Goal: Task Accomplishment & Management: Complete application form

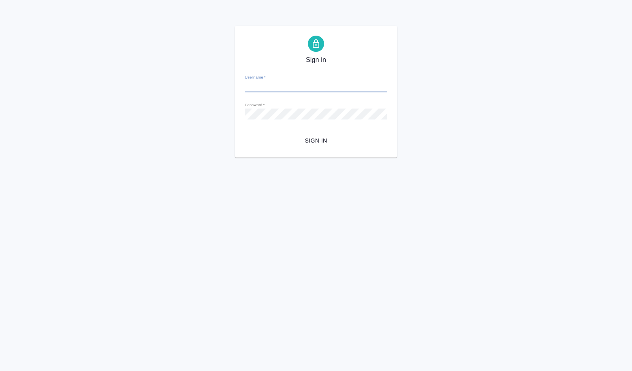
type input "[PERSON_NAME][EMAIL_ADDRESS][DOMAIN_NAME]"
click at [315, 139] on span "Sign in" at bounding box center [316, 141] width 130 height 10
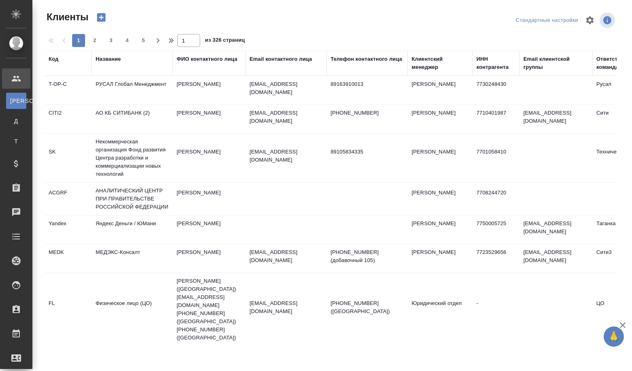
select select "RU"
click at [107, 58] on div "Название" at bounding box center [108, 59] width 25 height 8
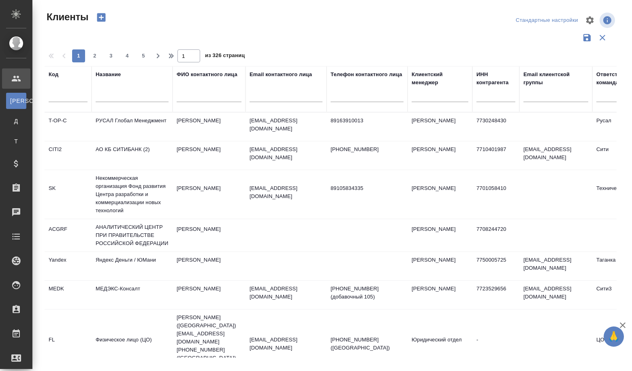
click at [112, 106] on div at bounding box center [132, 98] width 73 height 20
click at [113, 100] on input "text" at bounding box center [132, 97] width 73 height 10
paste input "Atc-JQL-za2-yMT"
type input "Atc-JQL-za2-yMT"
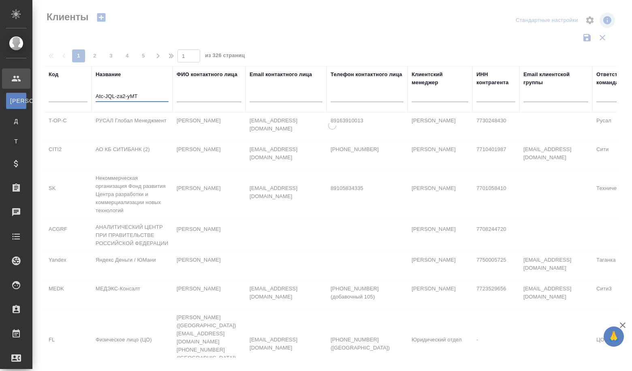
drag, startPoint x: 144, startPoint y: 92, endPoint x: 79, endPoint y: 95, distance: 64.9
click at [79, 95] on tr "Код Название Atc-JQL-za2-yMT ФИО контактного лица Email контактного лица Телефо…" at bounding box center [351, 89] width 613 height 46
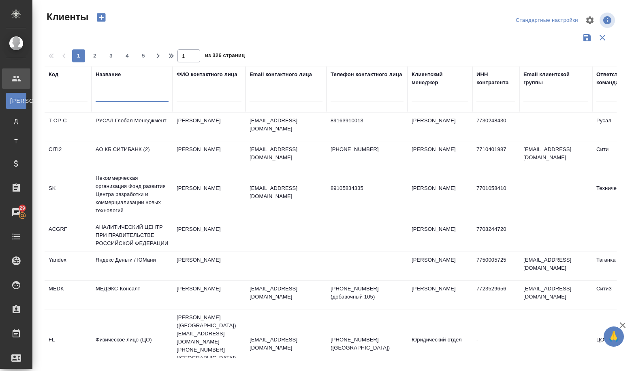
paste input ""Техническая Академия Росатома" ДПО, АНО (Орбиталь)"
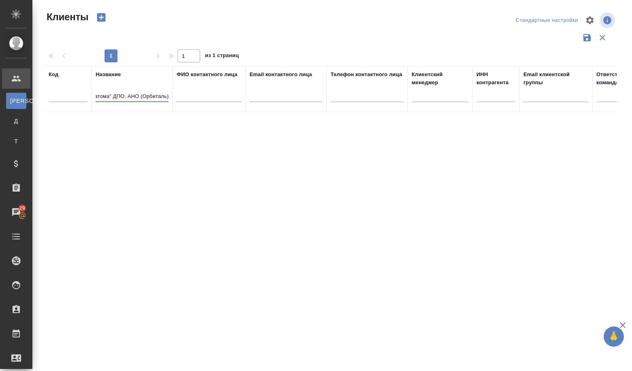
type input ""Техническая Академия Росатома" ДПО, АНО (Орбиталь)"
click at [106, 18] on icon "button" at bounding box center [101, 17] width 11 height 11
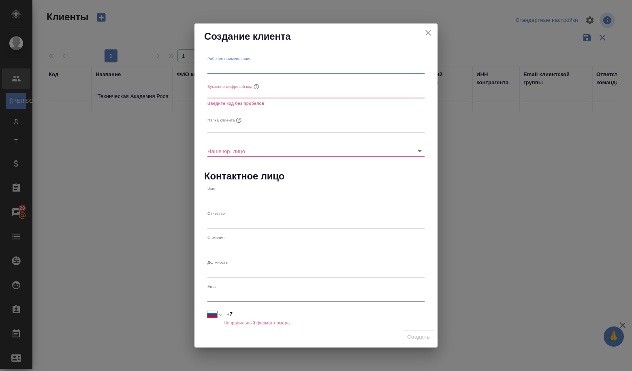
click at [249, 67] on input "text" at bounding box center [316, 67] width 217 height 11
paste input ""Техническая Академия Росатома" ДПО, АНО (Орбиталь)"
type input ""Техническая Академия Росатома" ДПО, АНО (Орбиталь)"
click at [239, 98] on input "text" at bounding box center [316, 92] width 217 height 11
click at [427, 33] on icon "close" at bounding box center [429, 33] width 10 height 10
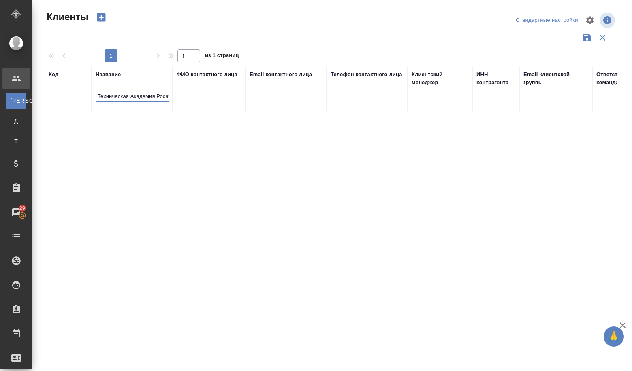
scroll to position [0, 71]
drag, startPoint x: 138, startPoint y: 94, endPoint x: 202, endPoint y: 102, distance: 63.7
click at [202, 102] on tr "Код Название "Техническая Академия Росатома" ДПО, АНО (Орбиталь) ФИО контактног…" at bounding box center [351, 89] width 613 height 46
click at [154, 97] on input ""Техническая Академия Росатома" ДПО, АНО (Орбиталь)" at bounding box center [132, 97] width 73 height 10
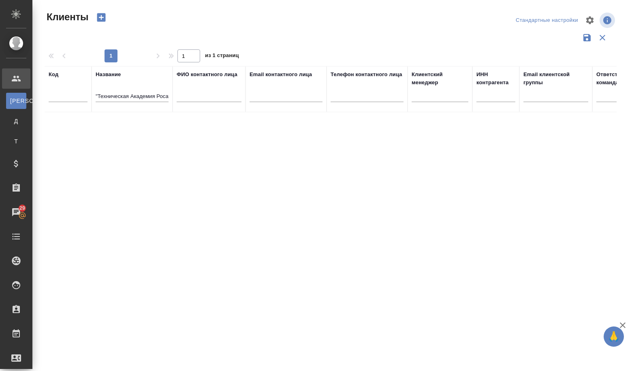
drag, startPoint x: 112, startPoint y: 92, endPoint x: 193, endPoint y: 101, distance: 80.7
click at [193, 101] on tr "Код Название "Техническая Академия Росатома" ДПО, АНО (Орбиталь) ФИО контактног…" at bounding box center [351, 89] width 613 height 46
click at [91, 97] on tr "Код Название "Техническая Академия Росатома" ДПО, АНО (Орбиталь) ФИО контактног…" at bounding box center [351, 89] width 613 height 46
drag, startPoint x: 98, startPoint y: 94, endPoint x: 86, endPoint y: 95, distance: 11.4
click at [86, 95] on tr "Код Название "Техническая Академия Росатома" ДПО, АНО (Орбиталь) ФИО контактног…" at bounding box center [351, 89] width 613 height 46
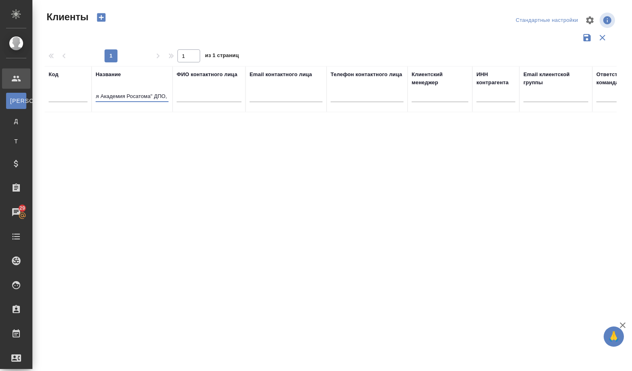
scroll to position [0, 69]
drag, startPoint x: 150, startPoint y: 95, endPoint x: 178, endPoint y: 101, distance: 28.6
click at [178, 101] on tr "Код Название Техническая Академия Росатома" ДПО, АНО (Орбиталь) ФИО контактного…" at bounding box center [351, 89] width 613 height 46
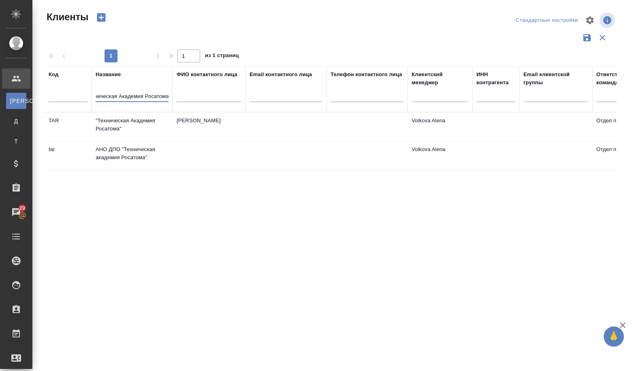
type input "Техническая Академия Росатома"
click at [116, 128] on td ""Техническая Академия Росатома"" at bounding box center [132, 127] width 81 height 28
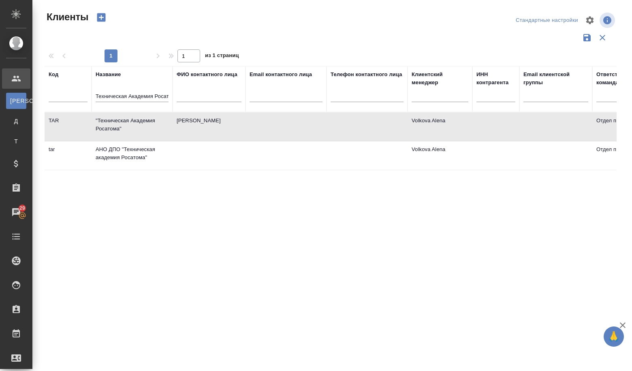
click at [116, 128] on td ""Техническая Академия Росатома"" at bounding box center [132, 127] width 81 height 28
drag, startPoint x: 96, startPoint y: 94, endPoint x: 213, endPoint y: 105, distance: 117.3
click at [213, 105] on tr "Код Название Техническая Академия Росатома ФИО контактного лица Email контактно…" at bounding box center [351, 89] width 613 height 46
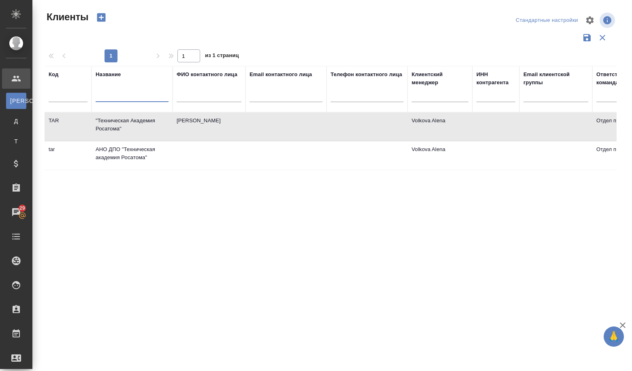
paste input "ПАО "ГМК "Норильский никель""
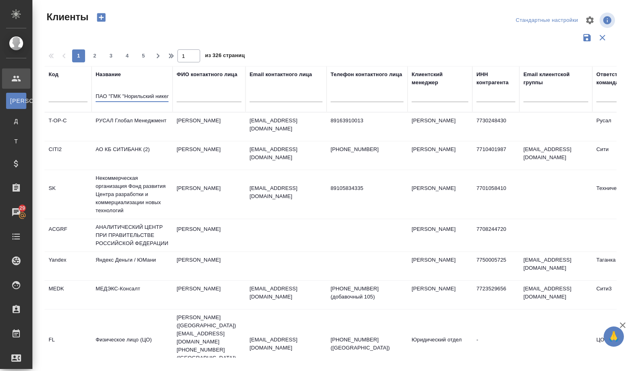
scroll to position [0, 6]
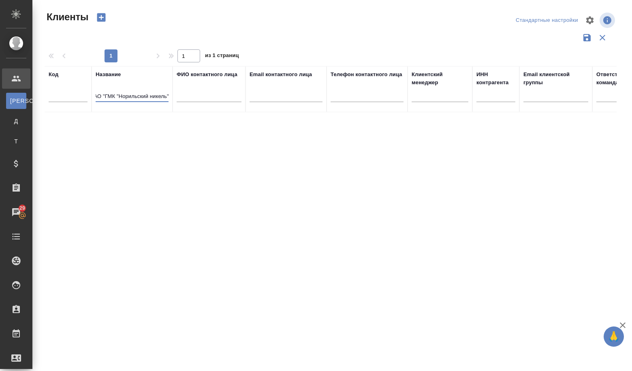
type input "ПАО "ГМК "Норильский никель""
click at [105, 18] on icon "button" at bounding box center [101, 17] width 9 height 9
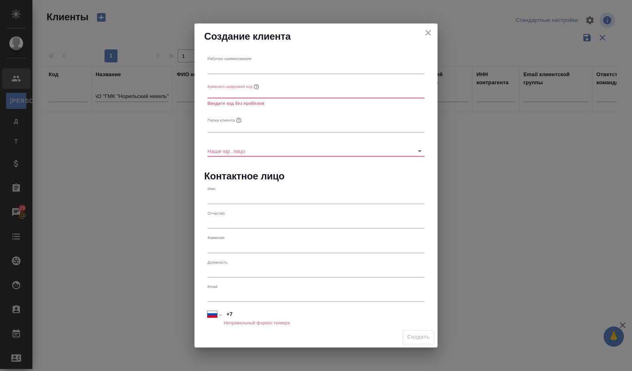
scroll to position [0, 0]
click at [266, 68] on input "text" at bounding box center [316, 67] width 217 height 11
paste input "ПАО "ГМК "Норильский никель""
type input "ПАО "ГМК "Норильский никель""
click at [247, 89] on input "text" at bounding box center [316, 92] width 217 height 11
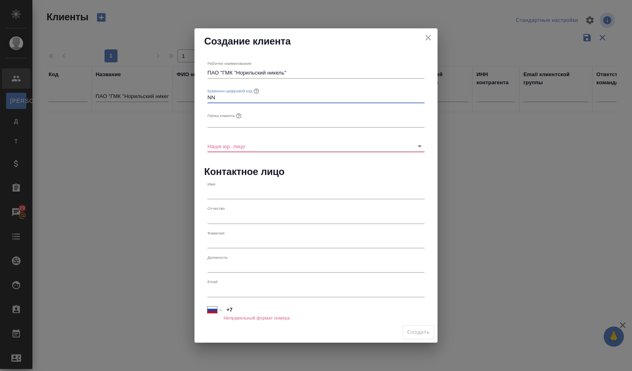
type input "NN"
click at [230, 120] on input "text" at bounding box center [316, 121] width 217 height 11
type input "y"
type input "н"
type input "НОРНИК"
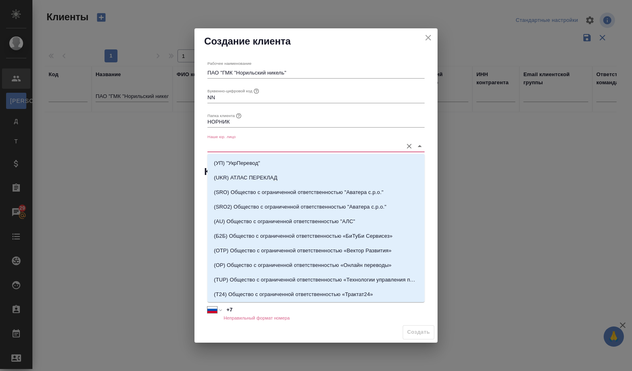
click at [234, 145] on input "Наше юр. лицо" at bounding box center [303, 146] width 191 height 11
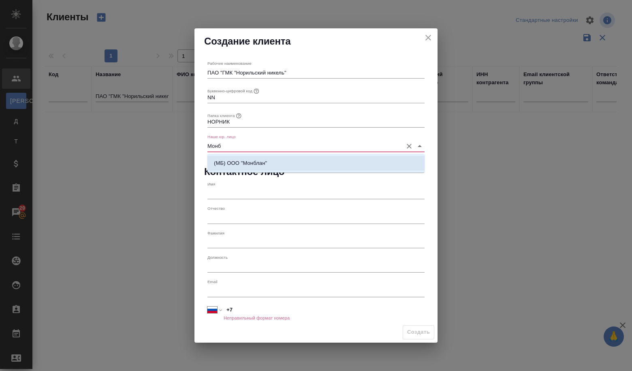
click at [233, 164] on p "(МБ) ООО "Монблан"" at bounding box center [240, 163] width 53 height 8
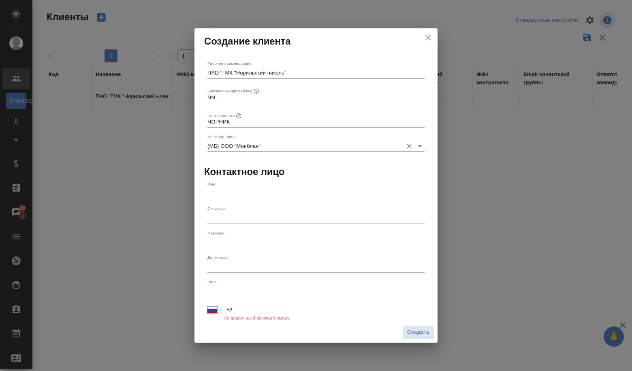
type input "(МБ) ООО "Монблан""
click at [240, 292] on input "text" at bounding box center [316, 291] width 217 height 11
paste input "GorovayaMA@nornik.ru"
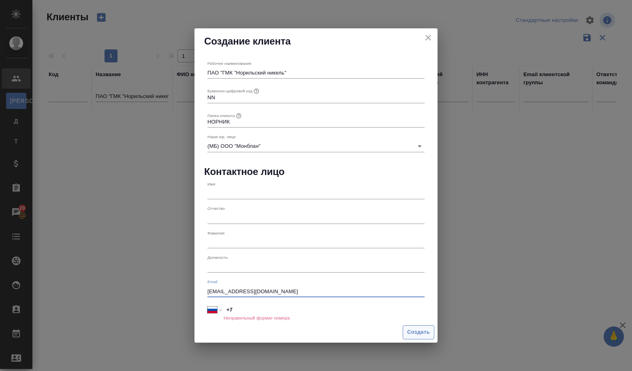
type input "GorovayaMA@nornik.ru"
click at [419, 330] on span "Создать" at bounding box center [418, 332] width 23 height 9
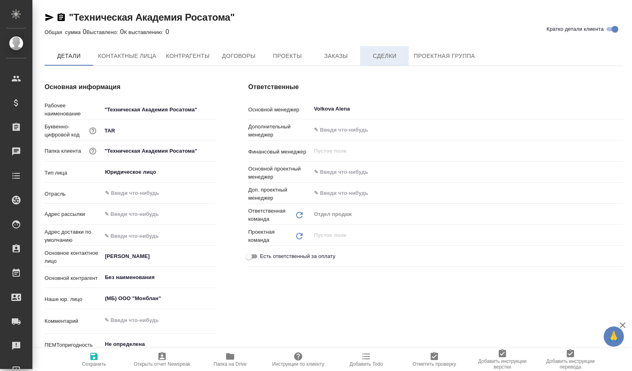
type textarea "x"
click at [378, 58] on span "Сделки" at bounding box center [384, 56] width 39 height 10
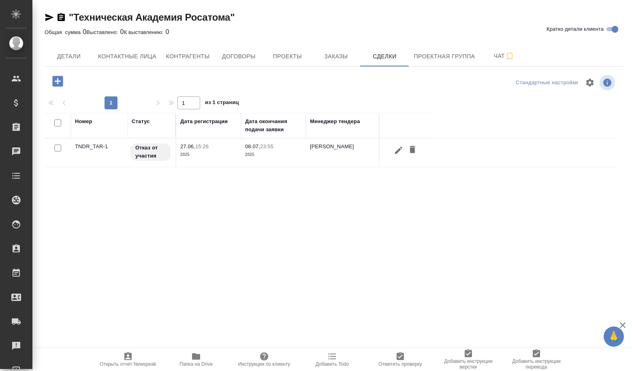
click at [48, 88] on div at bounding box center [58, 81] width 21 height 17
click at [55, 85] on icon "button" at bounding box center [57, 81] width 11 height 11
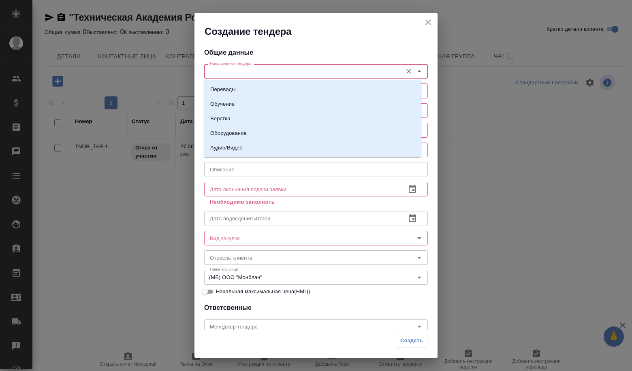
click at [237, 70] on input "Направление тендера" at bounding box center [303, 71] width 192 height 10
click at [230, 84] on li "Переводы" at bounding box center [313, 89] width 218 height 15
type input "Переводы"
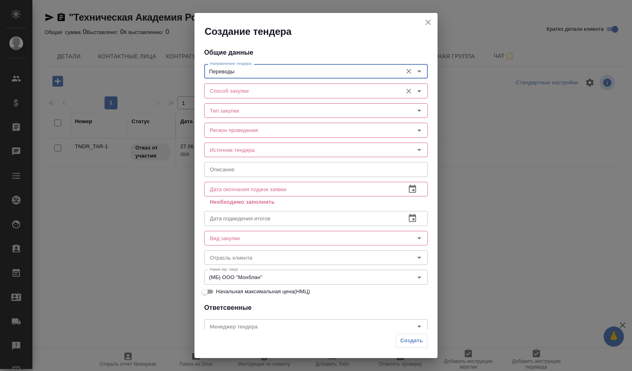
click at [230, 94] on input "Способ закупки" at bounding box center [303, 91] width 192 height 10
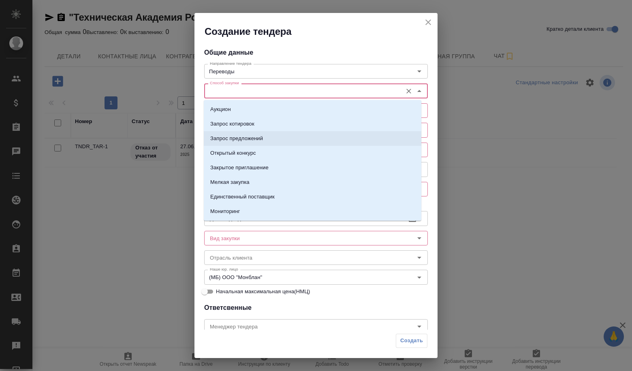
click at [243, 139] on p "Запрос предложений" at bounding box center [236, 139] width 53 height 8
type input "Запрос предложений"
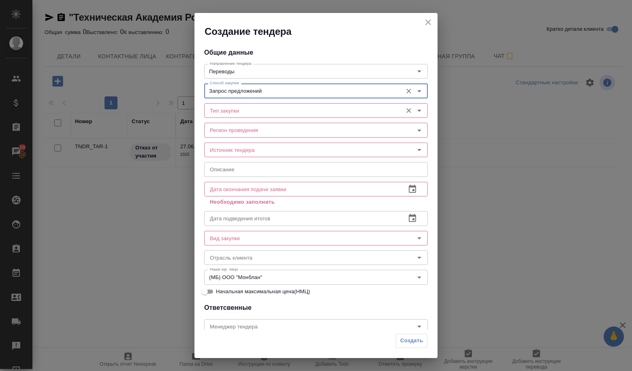
click at [232, 107] on input "Тип закупки" at bounding box center [303, 111] width 192 height 10
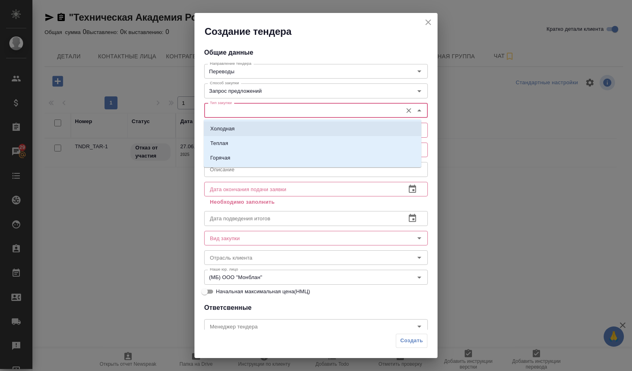
click at [232, 123] on li "Холодная" at bounding box center [313, 129] width 218 height 15
type input "Холодная"
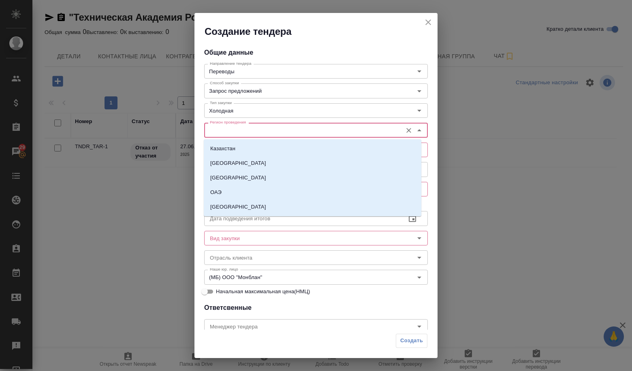
click at [236, 130] on input "Регион проведения" at bounding box center [303, 130] width 192 height 10
click at [239, 202] on li "Россия" at bounding box center [313, 207] width 218 height 15
type input "Россия"
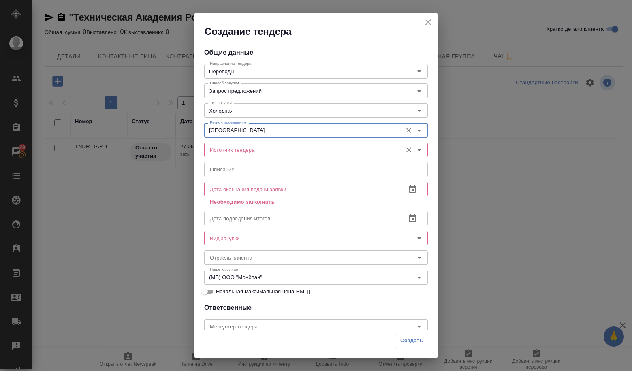
click at [234, 145] on input "Источник тендера" at bounding box center [303, 150] width 192 height 10
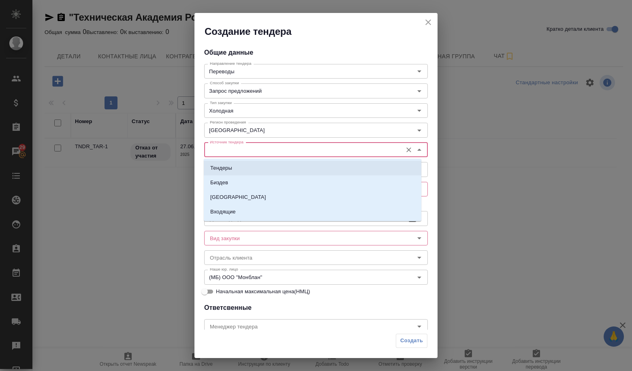
click at [232, 165] on li "Тендеры" at bounding box center [313, 168] width 218 height 15
type input "Тендеры"
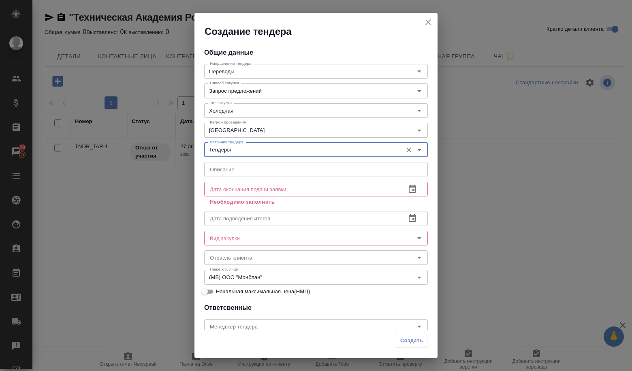
click at [234, 181] on div "Дата окончания подачи заявки Дата окончания подачи заявки Необходимо заполнить" at bounding box center [316, 193] width 224 height 29
click at [235, 174] on input "text" at bounding box center [316, 169] width 224 height 15
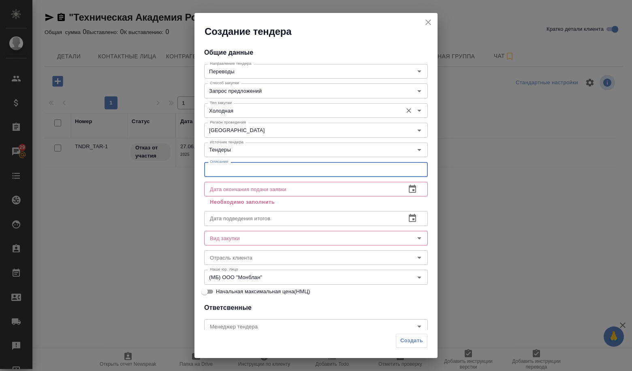
paste input "Право заключения договора на оказание услуг по профессиональному устному послед…"
type input "Право заключения договора на оказание услуг по профессиональному устному послед…"
click at [408, 188] on icon "button" at bounding box center [413, 189] width 10 height 10
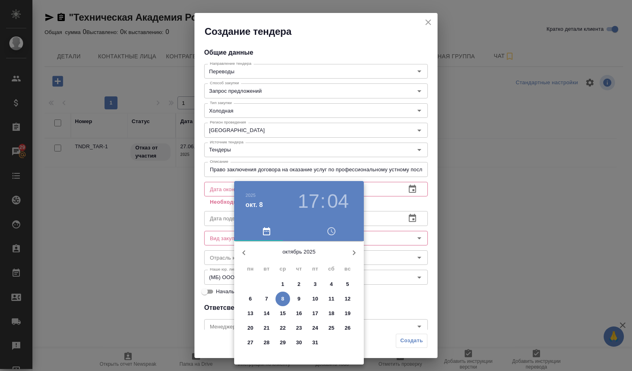
click at [318, 318] on button "17" at bounding box center [315, 314] width 15 height 15
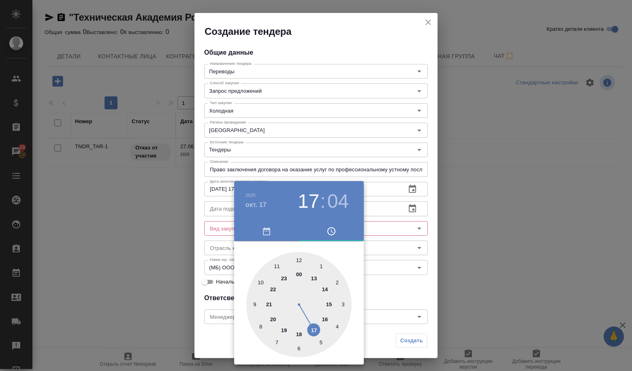
click at [254, 304] on div at bounding box center [299, 304] width 105 height 105
click at [298, 261] on div at bounding box center [299, 304] width 105 height 105
type input "17.10.2025 09:00"
click at [385, 268] on div at bounding box center [316, 185] width 632 height 371
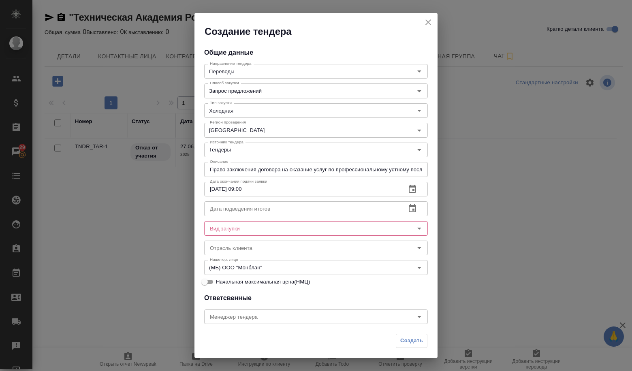
click at [301, 212] on input "text" at bounding box center [301, 209] width 195 height 15
click at [408, 213] on icon "button" at bounding box center [413, 209] width 10 height 10
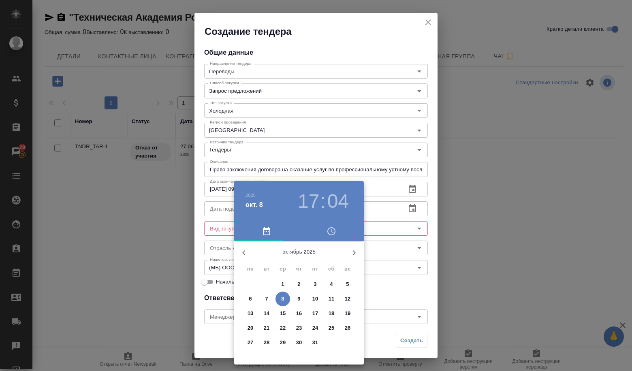
click at [302, 342] on p "30" at bounding box center [299, 343] width 6 height 8
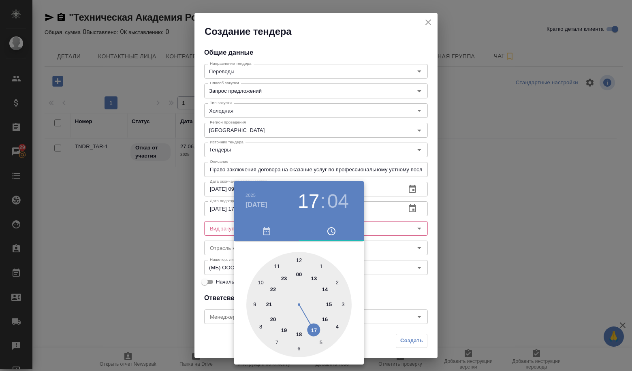
click at [297, 261] on div at bounding box center [299, 304] width 105 height 105
click at [296, 257] on div at bounding box center [299, 304] width 105 height 105
type input "30.10.2025 12:59"
click at [365, 270] on div at bounding box center [316, 185] width 632 height 371
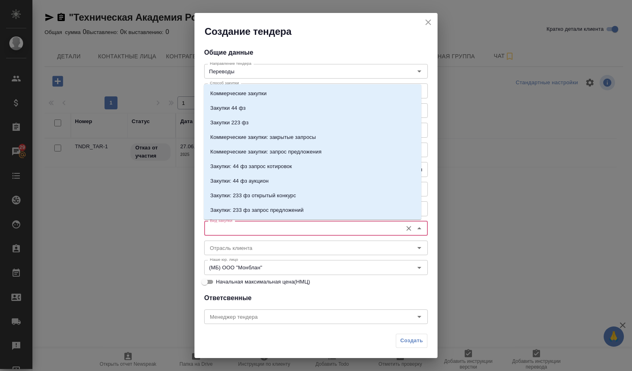
click at [317, 232] on input "Вид закупки" at bounding box center [303, 229] width 192 height 10
click at [236, 96] on p "Коммерческие закупки" at bounding box center [238, 94] width 56 height 8
type input "Коммерческие закупки"
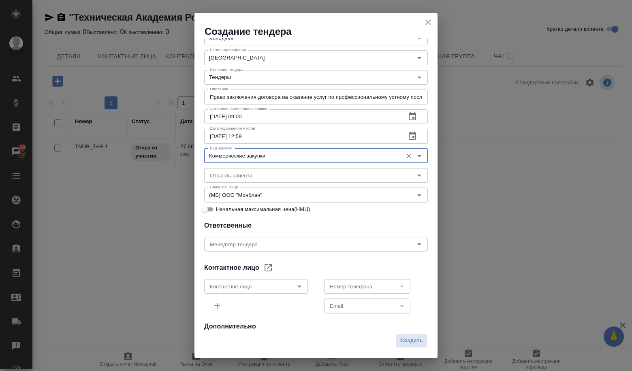
scroll to position [81, 0]
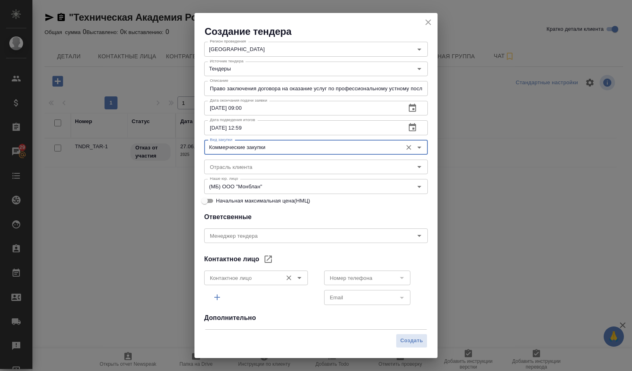
click at [300, 279] on icon "Open" at bounding box center [300, 278] width 10 height 10
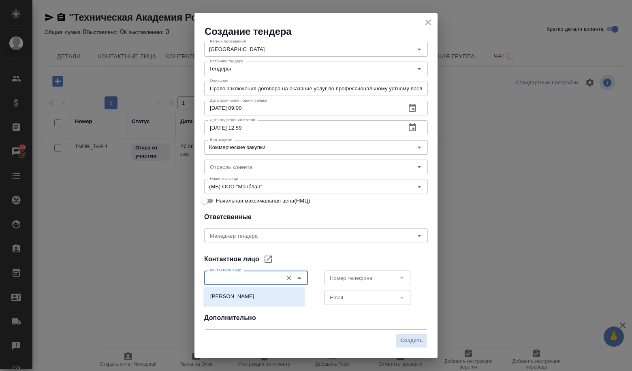
click at [309, 325] on div "Общие данные Направление тендера Переводы Направление тендера Способ закупки За…" at bounding box center [316, 184] width 243 height 292
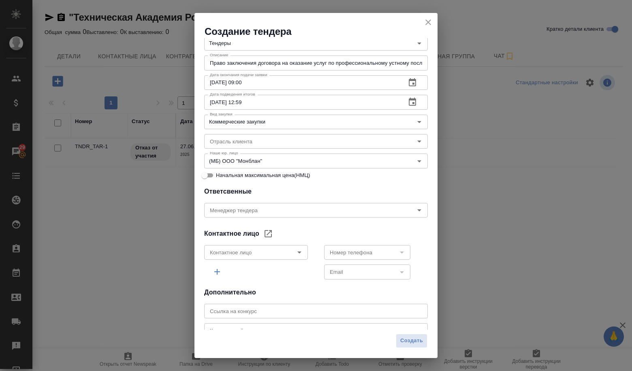
scroll to position [122, 0]
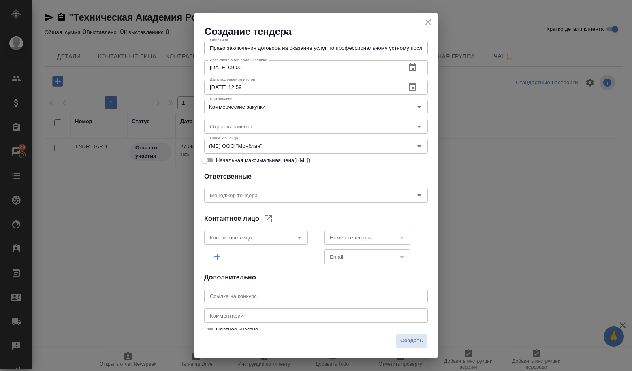
click at [286, 304] on input "text" at bounding box center [316, 296] width 224 height 15
paste input "https://utp.sberbank-ast.ru/Rosatom/NBT/PurchaseView/13/0/0/3468537"
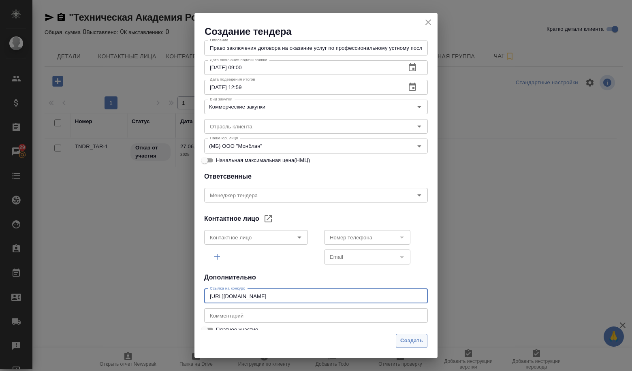
type input "https://utp.sberbank-ast.ru/Rosatom/NBT/PurchaseView/13/0/0/3468537"
click at [412, 345] on span "Создать" at bounding box center [412, 341] width 23 height 9
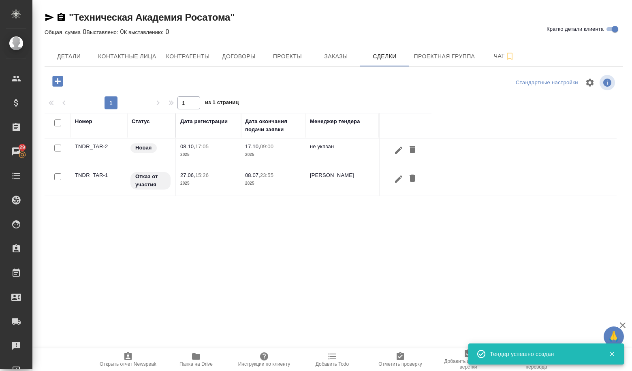
click at [93, 146] on td "TNDR_TAR-2" at bounding box center [99, 153] width 57 height 28
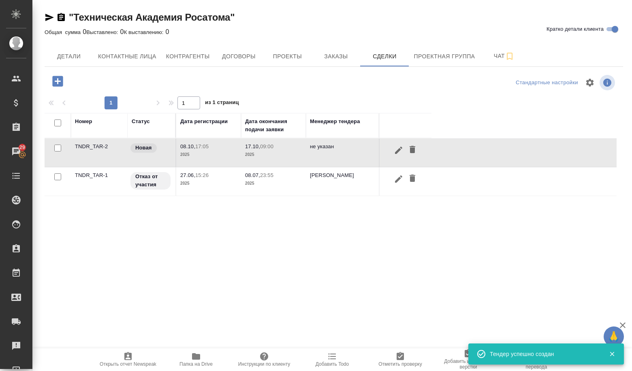
click at [93, 146] on td "TNDR_TAR-2" at bounding box center [99, 153] width 57 height 28
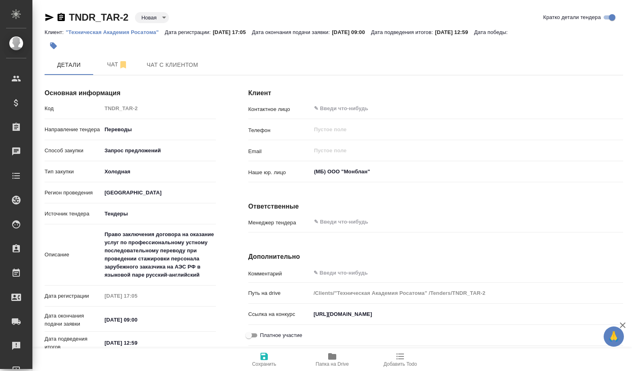
click at [147, 18] on body "🙏 .cls-1 fill:#fff; AWATERA Volkova Alena Клиенты Спецификации Заказы Чаты Todo…" at bounding box center [316, 185] width 632 height 371
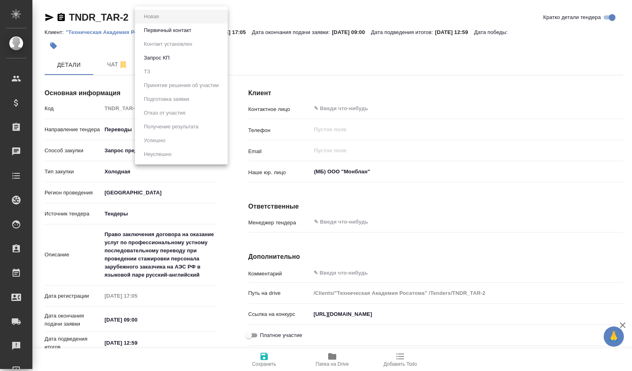
click at [147, 30] on button "Первичный контакт" at bounding box center [168, 30] width 52 height 9
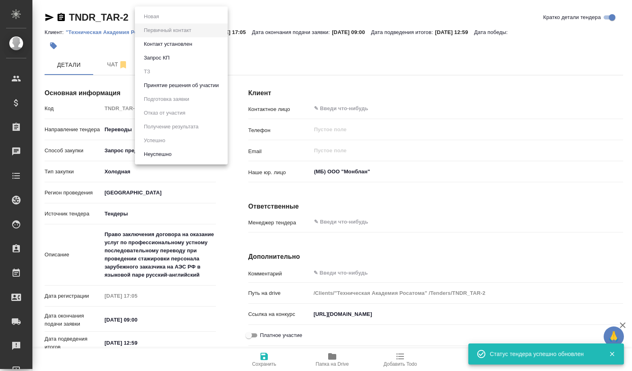
click at [161, 21] on body "🙏 .cls-1 fill:#fff; AWATERA Volkova Alena Клиенты Спецификации Заказы Чаты Todo…" at bounding box center [316, 185] width 632 height 371
click at [171, 80] on li "Принятие решения об участии" at bounding box center [181, 86] width 93 height 14
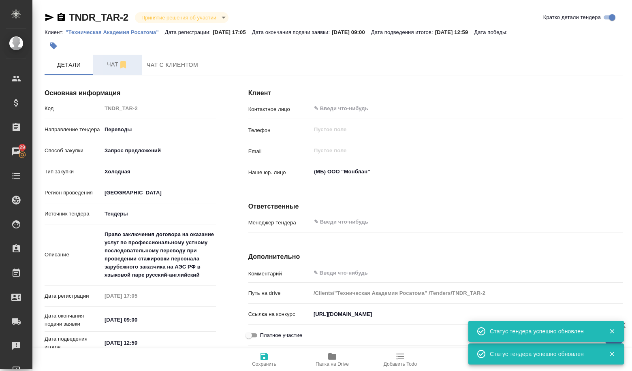
click at [109, 73] on button "Чат" at bounding box center [117, 65] width 49 height 20
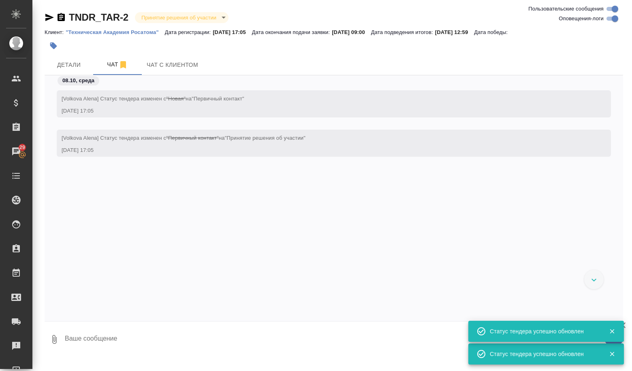
click at [96, 341] on textarea at bounding box center [344, 340] width 560 height 28
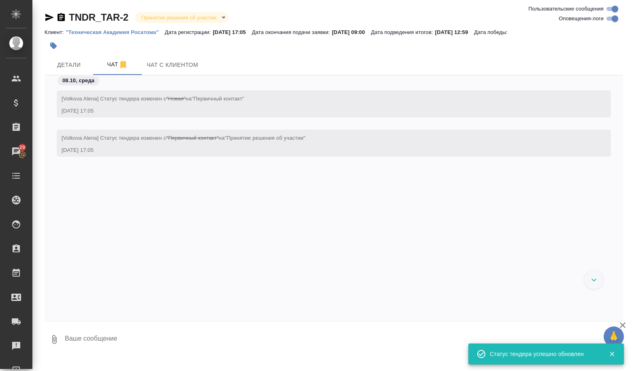
paste textarea "Тип процедуры: Запрос предложений Номер процедуры ЕОС-Закупки: 000000000132764 …"
type textarea "Тип процедуры: Запрос предложений Номер процедуры ЕОС-Закупки: 000000000132764 …"
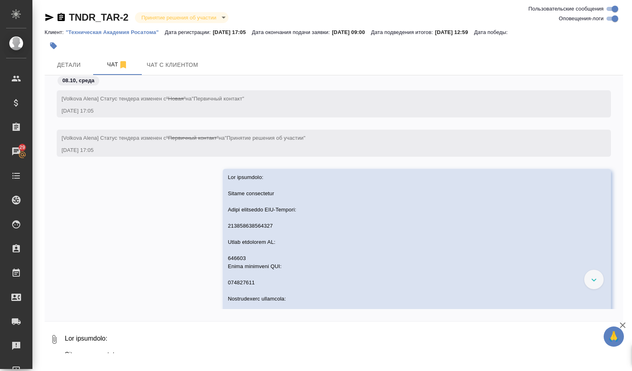
scroll to position [79, 0]
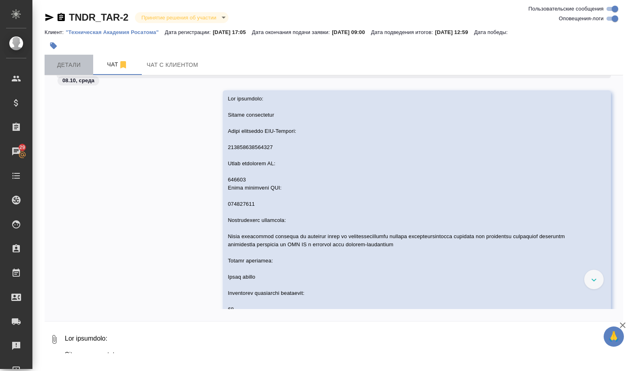
click at [78, 58] on button "Детали" at bounding box center [69, 65] width 49 height 20
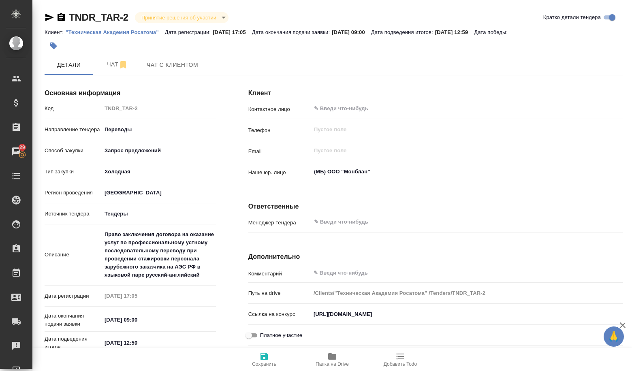
click at [341, 362] on span "Папка на Drive" at bounding box center [332, 365] width 33 height 6
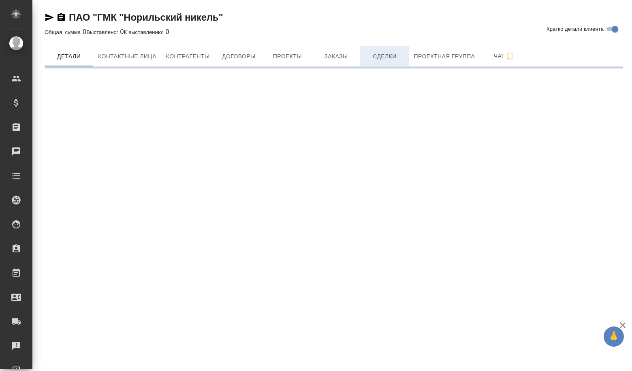
click at [389, 57] on span "Сделки" at bounding box center [384, 56] width 39 height 10
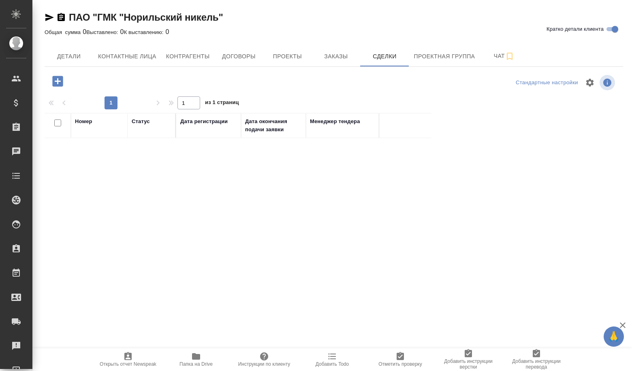
click at [54, 84] on icon "button" at bounding box center [57, 81] width 11 height 11
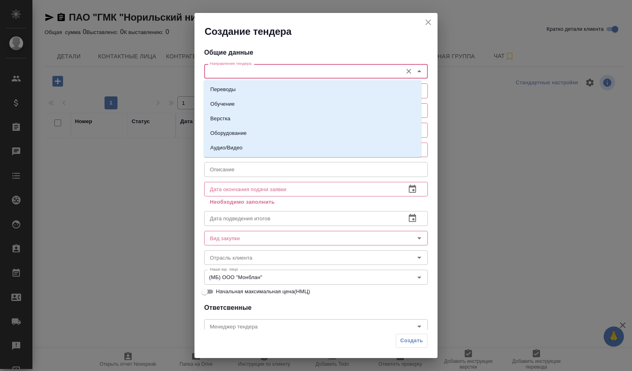
click at [253, 73] on input "Направление тендера" at bounding box center [303, 71] width 192 height 10
click at [244, 90] on li "Переводы" at bounding box center [313, 89] width 218 height 15
type input "Переводы"
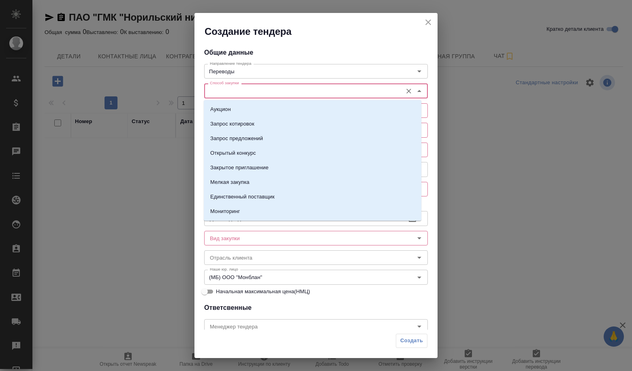
click at [241, 94] on input "Способ закупки" at bounding box center [303, 91] width 192 height 10
click at [244, 133] on li "Запрос предложений" at bounding box center [313, 138] width 218 height 15
type input "Запрос предложений"
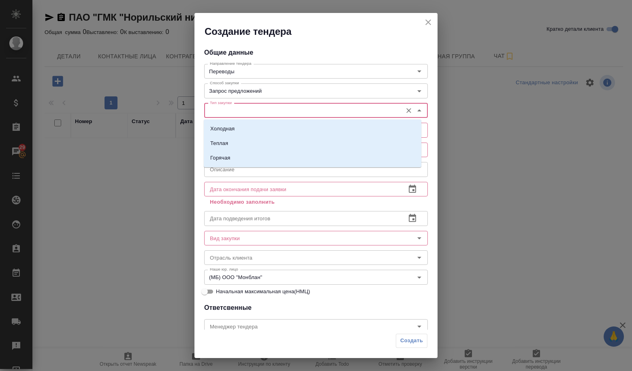
click at [238, 115] on input "Тип закупки" at bounding box center [303, 111] width 192 height 10
click at [236, 124] on li "Холодная" at bounding box center [313, 129] width 218 height 15
type input "Холодная"
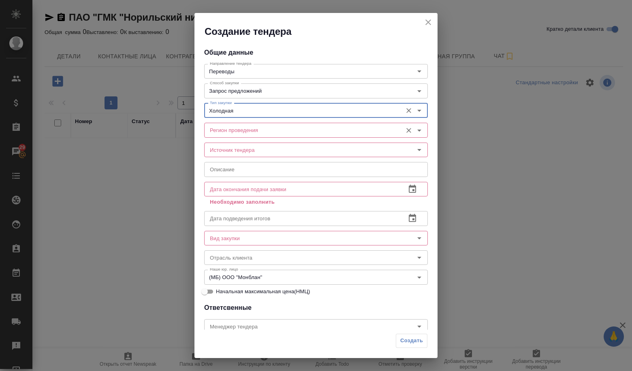
click at [236, 126] on input "Регион проведения" at bounding box center [303, 130] width 192 height 10
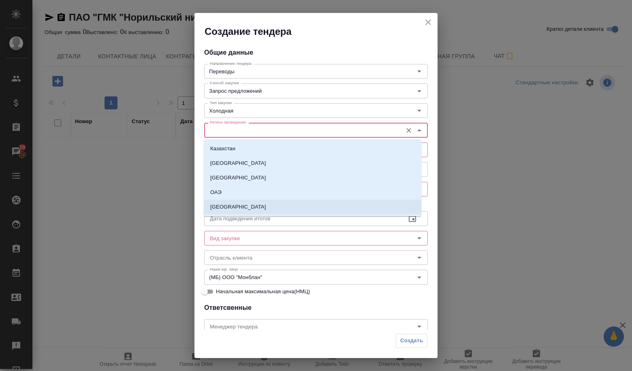
click at [240, 206] on li "[GEOGRAPHIC_DATA]" at bounding box center [313, 207] width 218 height 15
type input "[GEOGRAPHIC_DATA]"
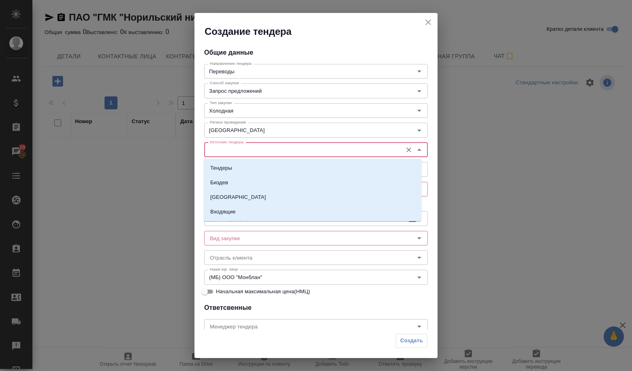
click at [246, 151] on input "Источник тендера" at bounding box center [303, 150] width 192 height 10
click at [241, 164] on li "Тендеры" at bounding box center [313, 168] width 218 height 15
type input "Тендеры"
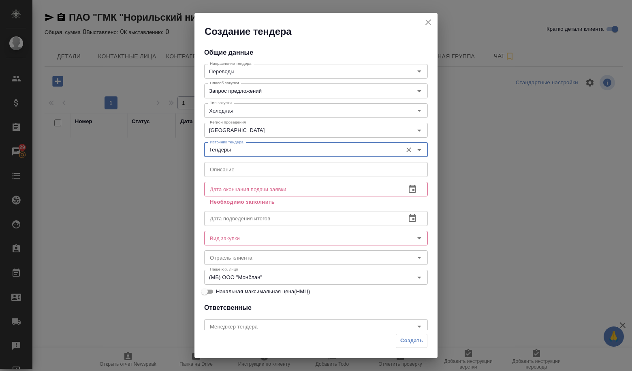
click at [238, 169] on input "text" at bounding box center [316, 169] width 224 height 15
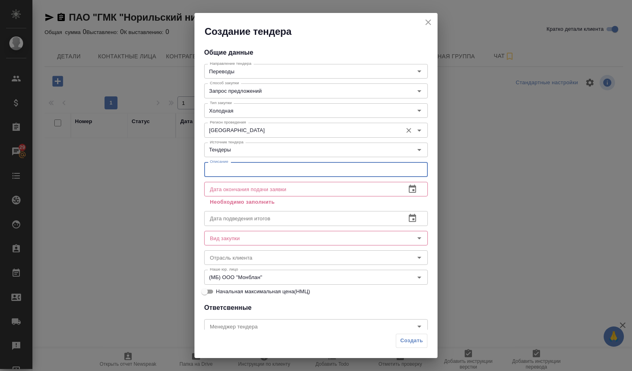
paste input "20049745/1: Услуги перевода русско-китайский-русский: Оказание услуг лингвистич…"
type input "20049745/1: Услуги перевода русско-китайский-русский: Оказание услуг лингвистич…"
click at [408, 194] on icon "button" at bounding box center [413, 189] width 10 height 10
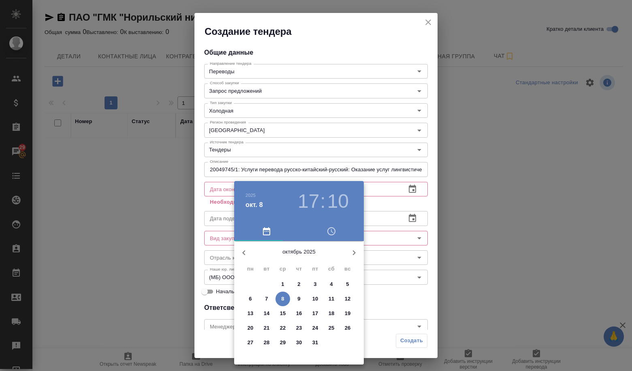
click at [315, 317] on p "17" at bounding box center [316, 314] width 6 height 8
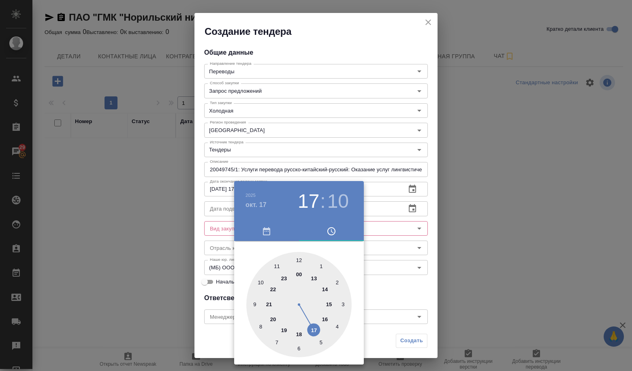
drag, startPoint x: 259, startPoint y: 326, endPoint x: 275, endPoint y: 317, distance: 18.0
click at [259, 325] on div at bounding box center [299, 304] width 105 height 105
click at [301, 261] on div at bounding box center [299, 304] width 105 height 105
type input "[DATE] 08:00"
click at [388, 275] on div at bounding box center [316, 185] width 632 height 371
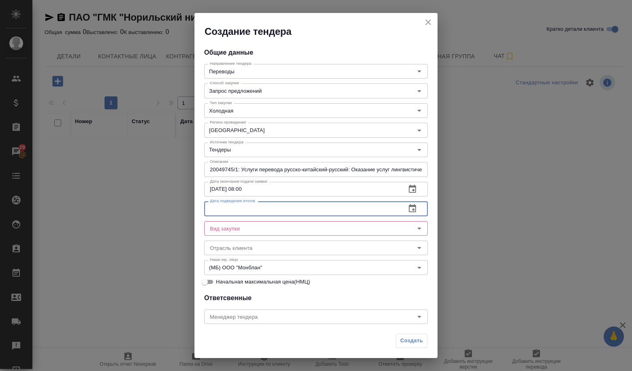
click at [279, 206] on input "text" at bounding box center [301, 209] width 195 height 15
click at [410, 209] on icon "button" at bounding box center [412, 208] width 7 height 8
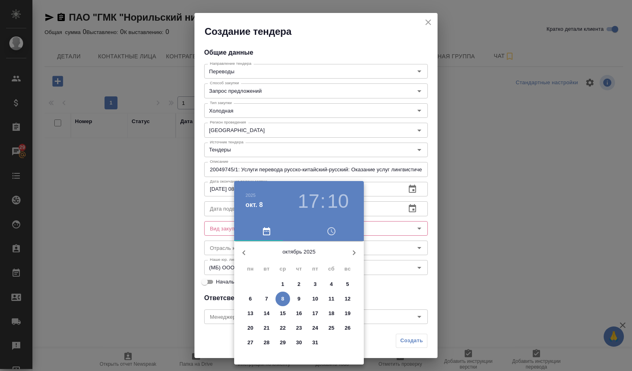
click at [253, 343] on p "27" at bounding box center [251, 343] width 6 height 8
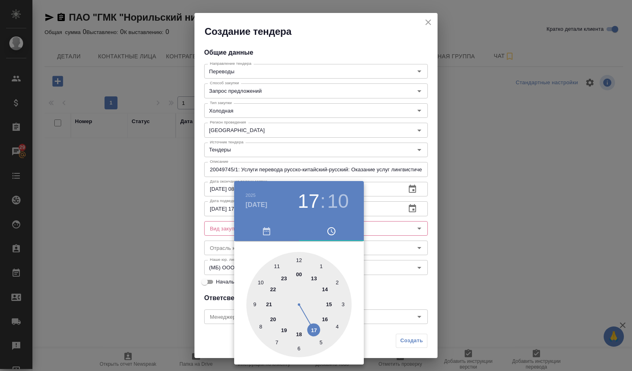
click at [302, 257] on div at bounding box center [299, 304] width 105 height 105
click at [295, 261] on div at bounding box center [299, 304] width 105 height 105
type input "[DATE] 12:00"
click at [299, 255] on div at bounding box center [299, 304] width 105 height 105
click at [368, 278] on div at bounding box center [316, 185] width 632 height 371
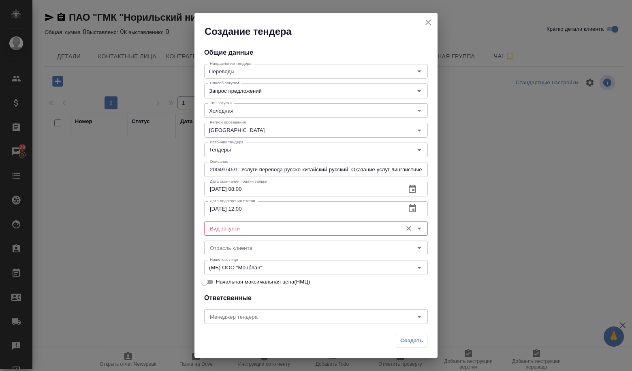
click at [264, 230] on input "Вид закупки" at bounding box center [303, 229] width 192 height 10
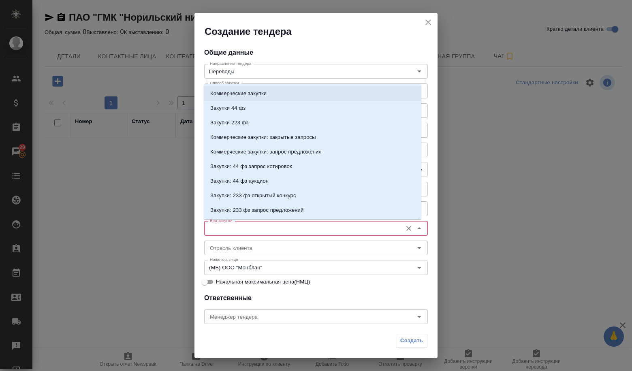
click at [233, 90] on p "Коммерческие закупки" at bounding box center [238, 94] width 56 height 8
type input "Коммерческие закупки"
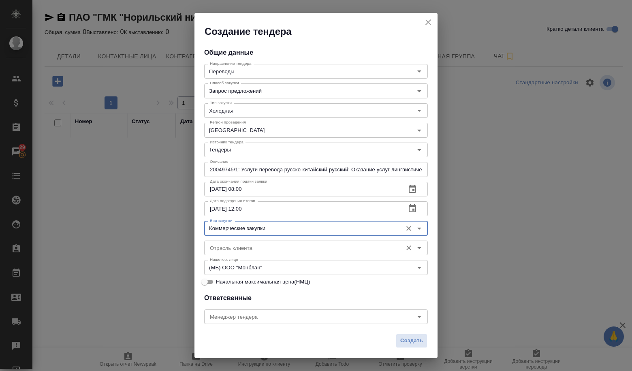
scroll to position [81, 0]
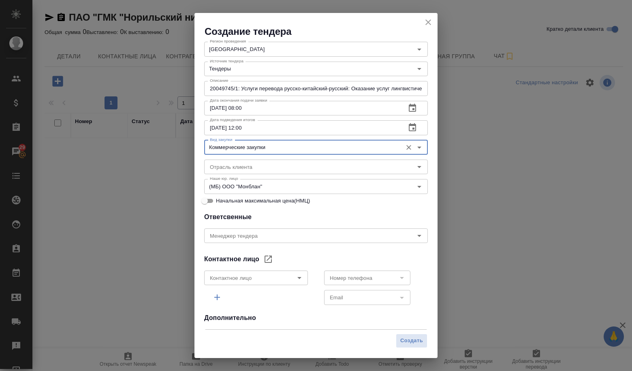
click at [397, 299] on div at bounding box center [402, 297] width 11 height 11
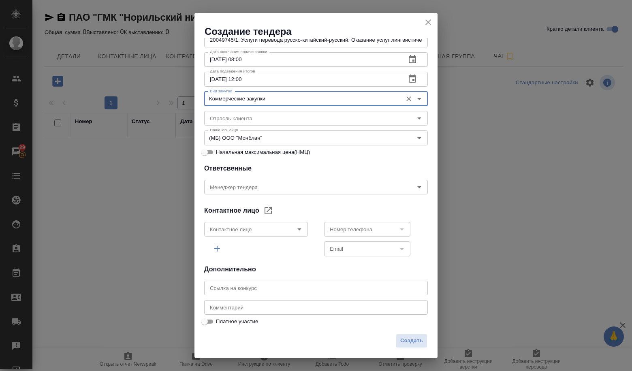
scroll to position [130, 0]
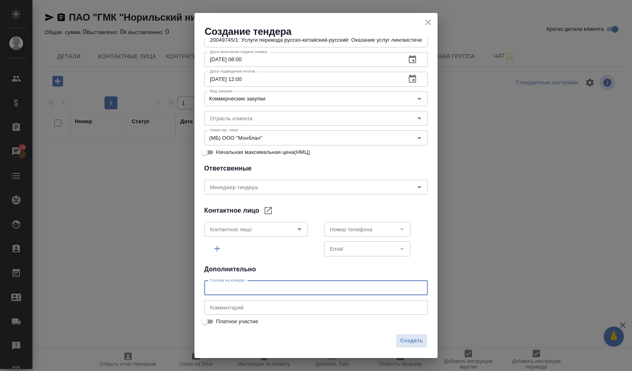
click at [254, 290] on input "text" at bounding box center [316, 288] width 224 height 15
paste input "[URL][DOMAIN_NAME]"
type input "[URL][DOMAIN_NAME]"
click at [412, 343] on span "Создать" at bounding box center [412, 341] width 23 height 9
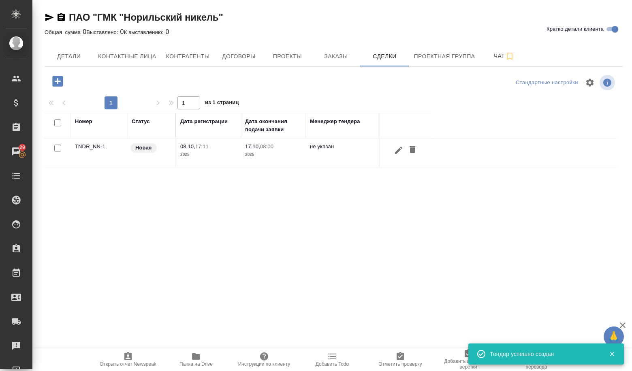
click at [70, 141] on td at bounding box center [58, 153] width 26 height 28
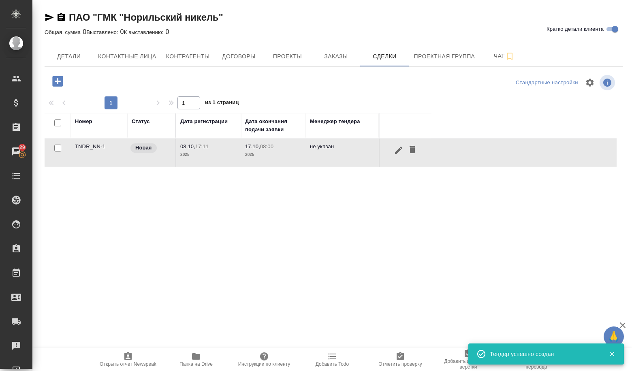
click at [79, 147] on td "TNDR_NN-1" at bounding box center [99, 153] width 57 height 28
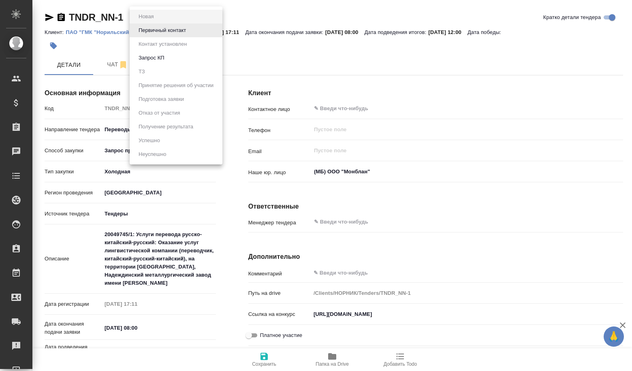
click at [142, 17] on body "🙏 .cls-1 fill:#fff; AWATERA Volkova [PERSON_NAME] Спецификации Заказы Чаты Todo…" at bounding box center [316, 185] width 632 height 371
click at [167, 31] on button "Первичный контакт" at bounding box center [162, 30] width 52 height 9
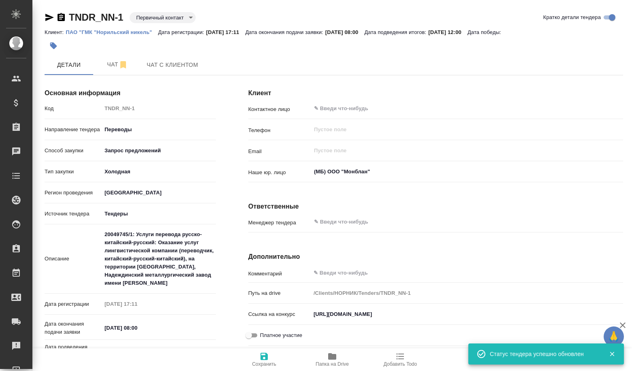
click at [159, 19] on body "🙏 .cls-1 fill:#fff; AWATERA Volkova [PERSON_NAME] Спецификации Заказы Чаты Todo…" at bounding box center [316, 185] width 632 height 371
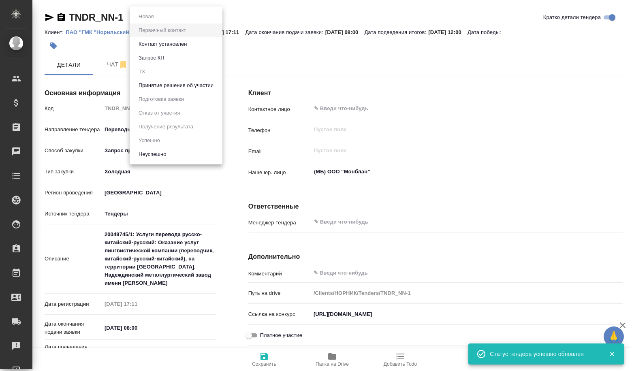
click at [201, 88] on button "Принятие решения об участии" at bounding box center [176, 85] width 80 height 9
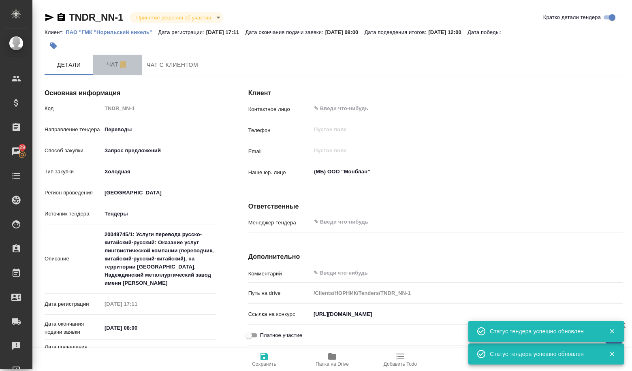
click at [115, 69] on span "Чат" at bounding box center [117, 65] width 39 height 10
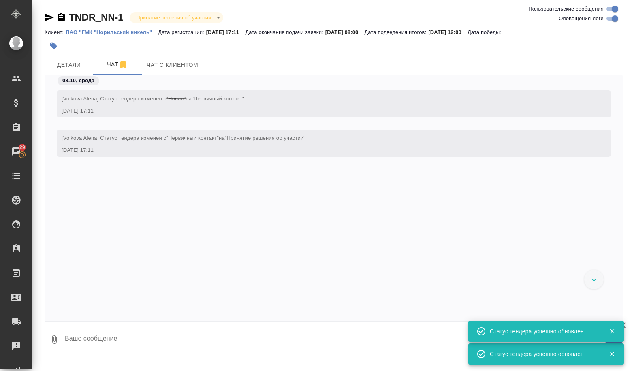
click at [105, 347] on textarea at bounding box center [344, 340] width 560 height 28
paste textarea "Запрос предложений Срок подачи заявки: [DATE] 20049745/1: Услуги перевода русск…"
type textarea "Запрос предложений Срок подачи заявки: [DATE] 20049745/1: Услуги перевода русск…"
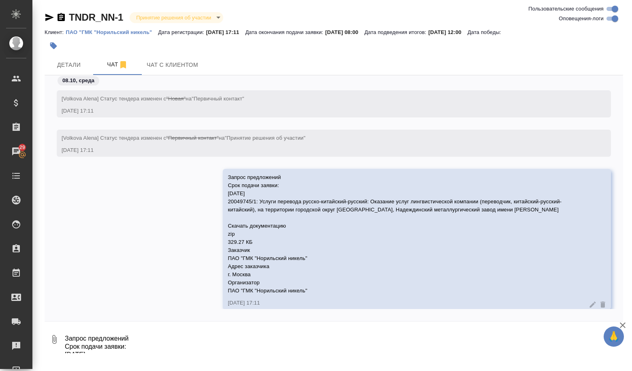
scroll to position [13, 0]
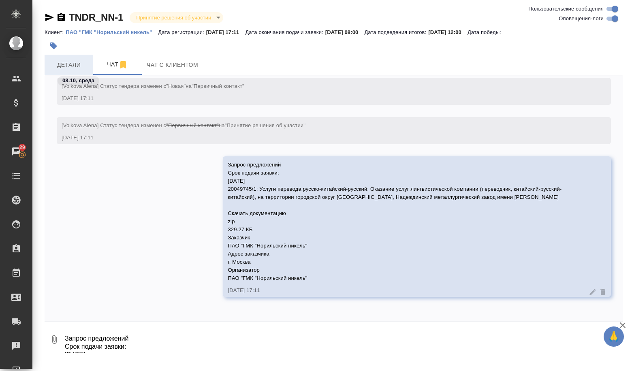
click at [75, 56] on button "Детали" at bounding box center [69, 65] width 49 height 20
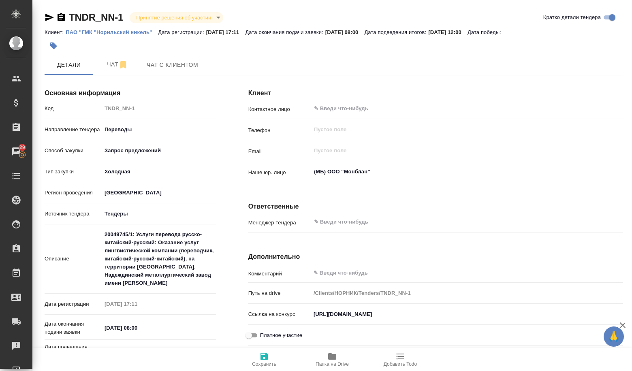
click at [318, 357] on span "Папка на Drive" at bounding box center [332, 359] width 58 height 15
